Goal: Information Seeking & Learning: Learn about a topic

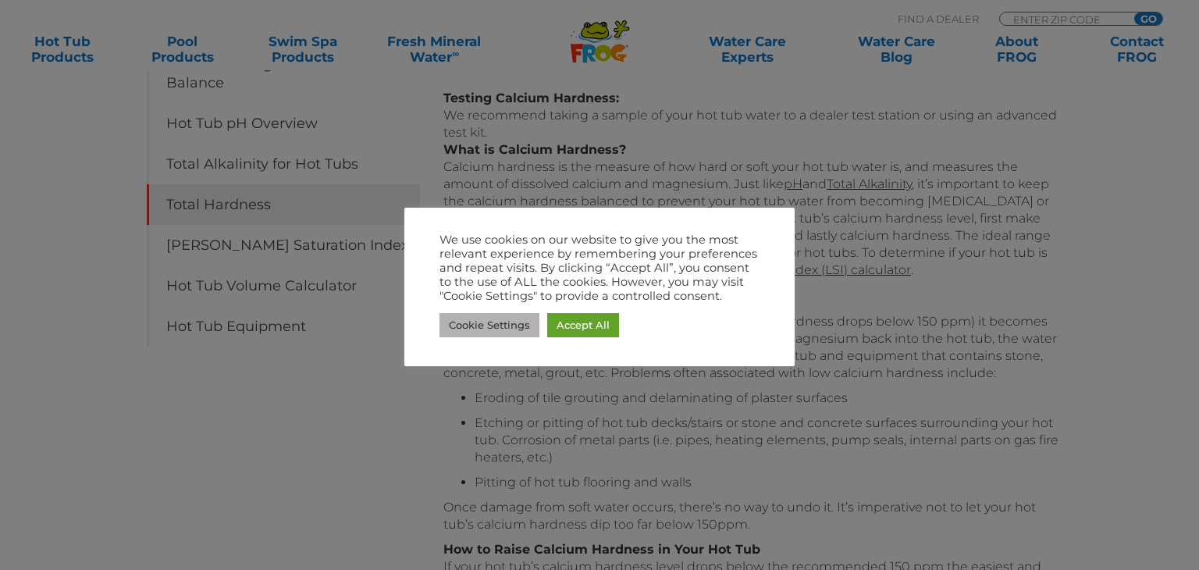
click at [500, 322] on link "Cookie Settings" at bounding box center [489, 325] width 100 height 24
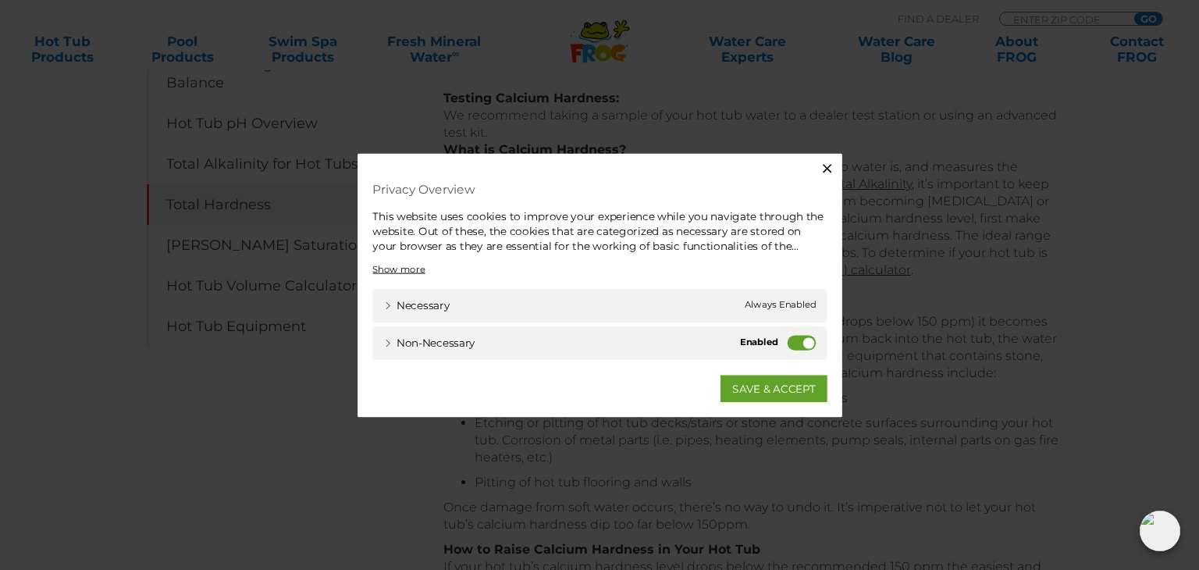
click at [803, 347] on label "Non-necessary" at bounding box center [810, 345] width 30 height 16
click at [0, 0] on input "Non-necessary" at bounding box center [0, 0] width 0 height 0
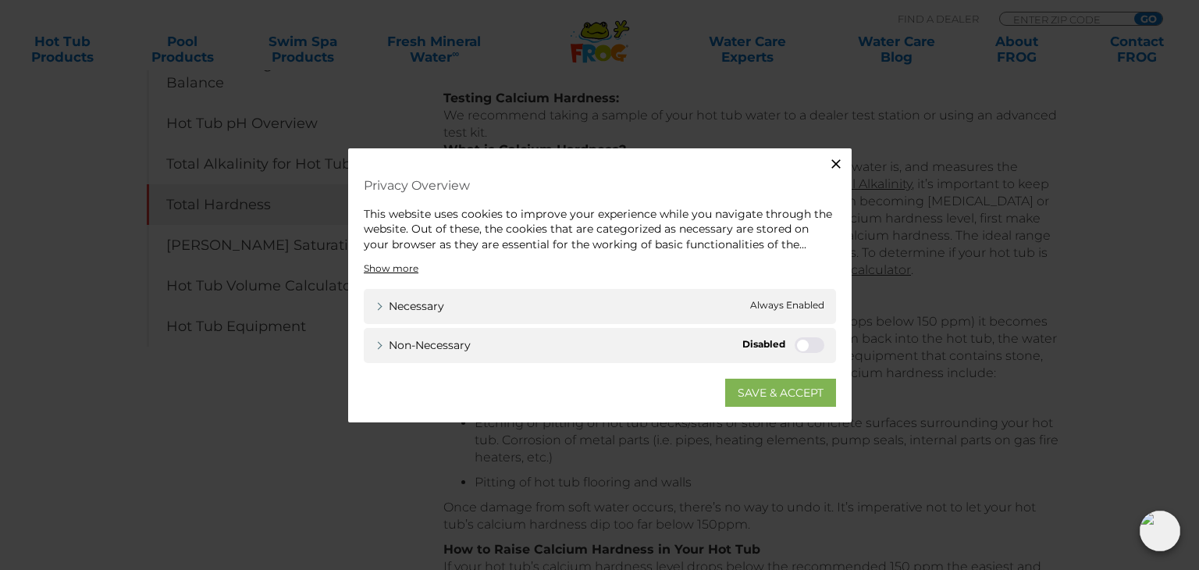
click at [787, 388] on link "SAVE & ACCEPT" at bounding box center [780, 393] width 111 height 28
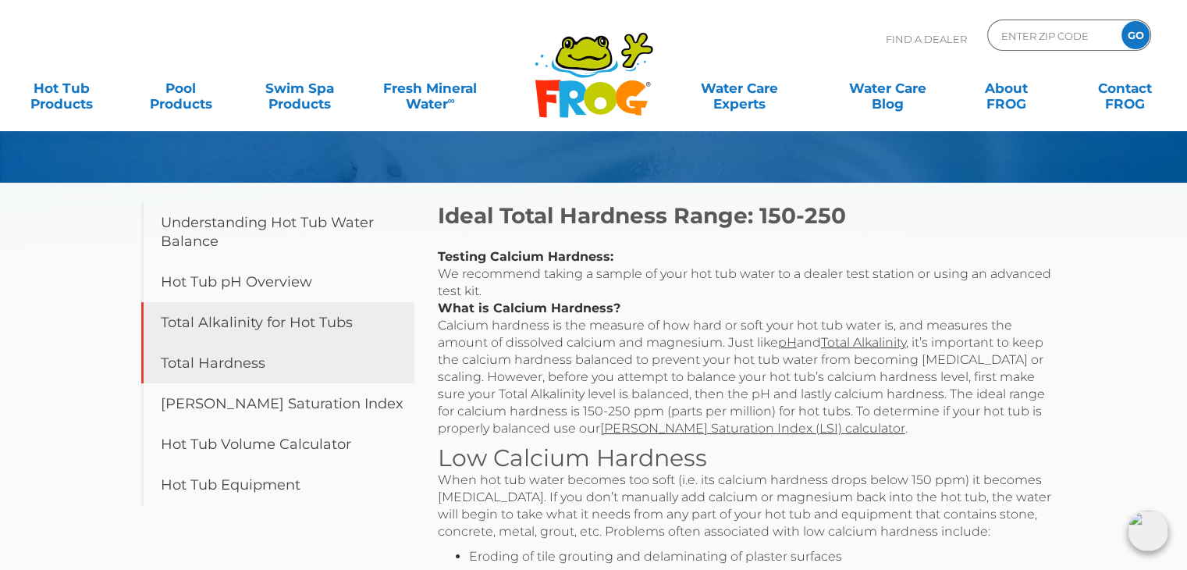
scroll to position [128, 0]
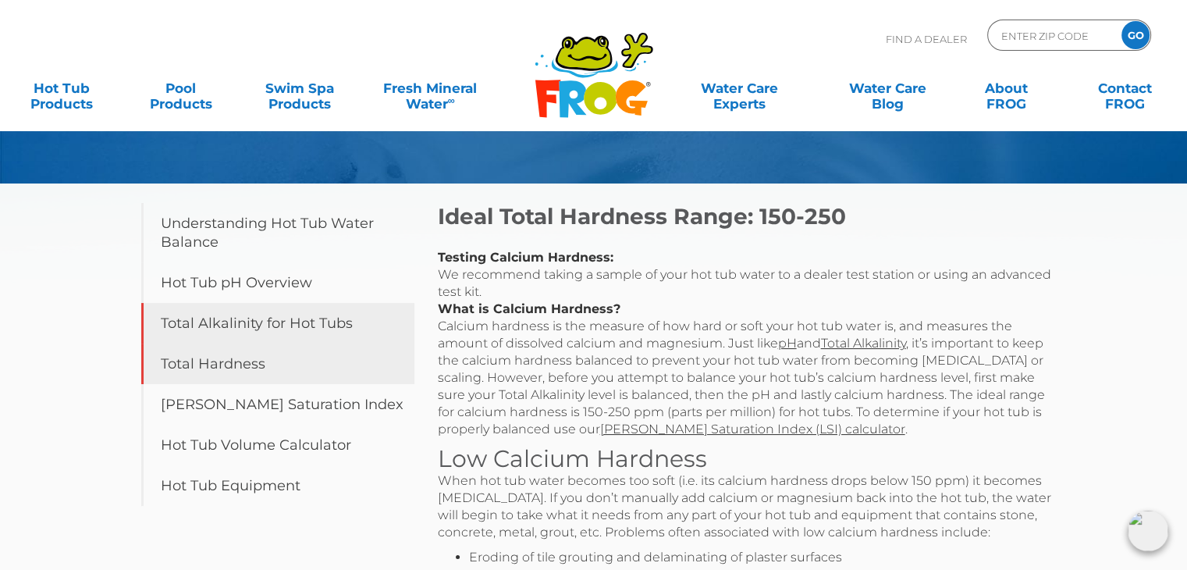
click at [256, 324] on link "Total Alkalinity for Hot Tubs" at bounding box center [277, 323] width 273 height 41
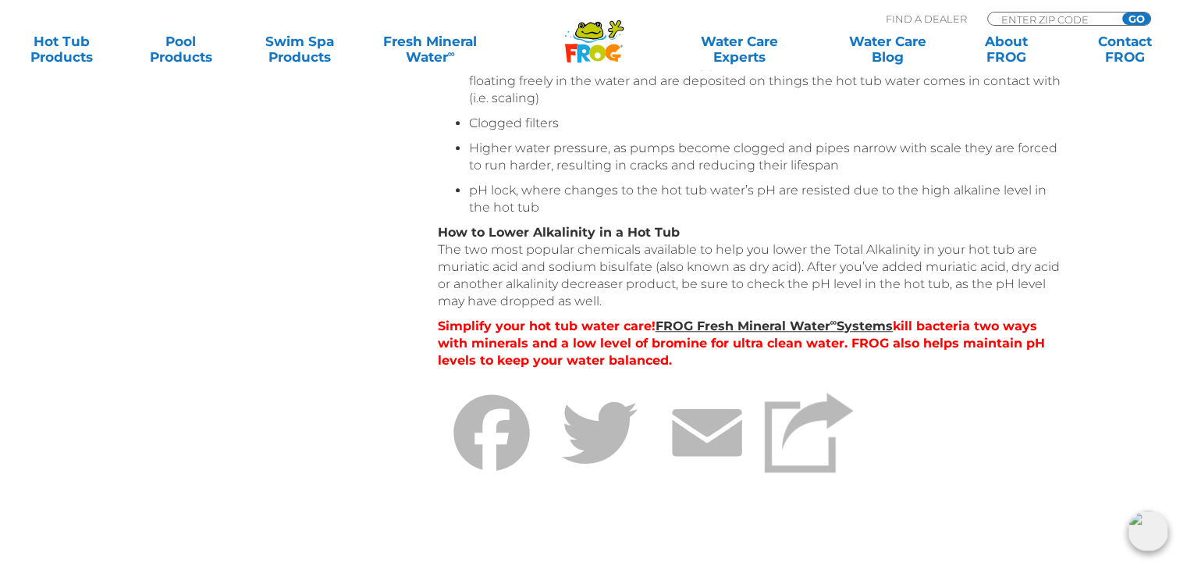
scroll to position [1233, 0]
